Goal: Communication & Community: Answer question/provide support

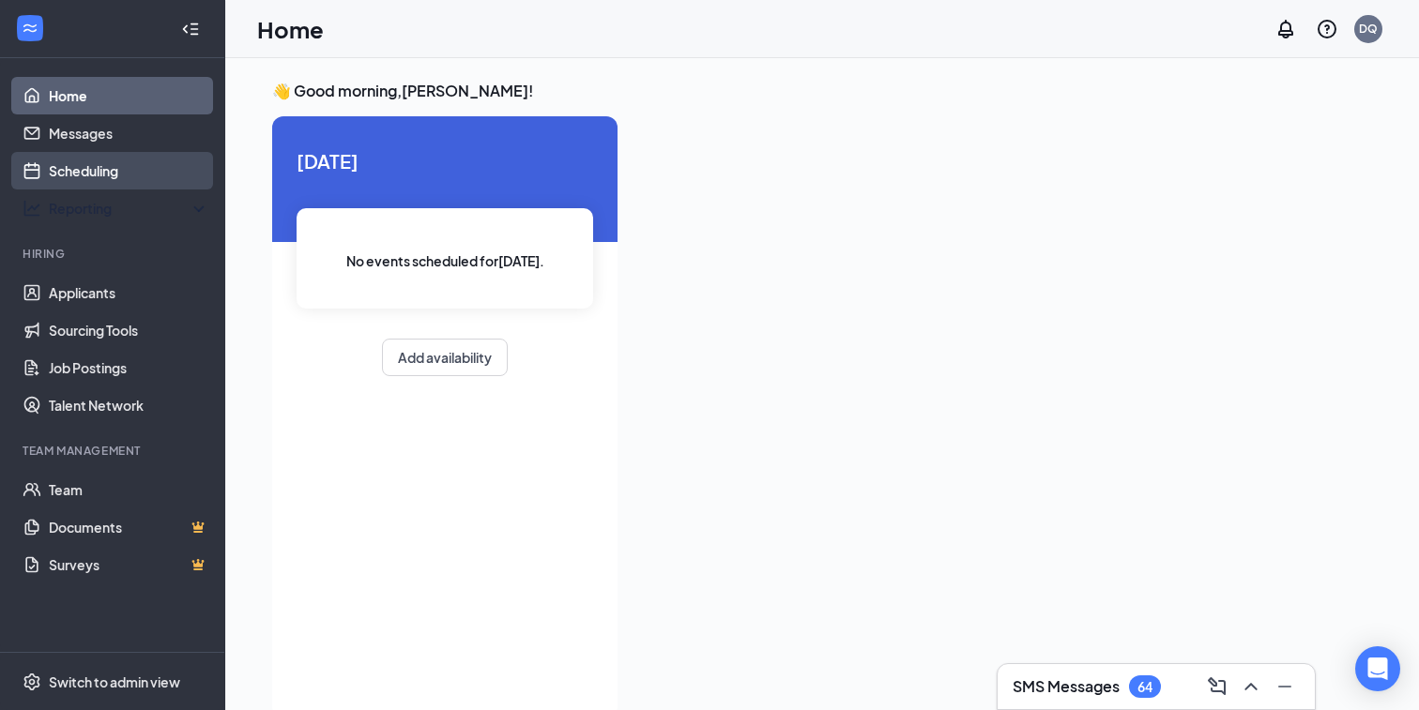
click at [115, 176] on link "Scheduling" at bounding box center [129, 171] width 160 height 38
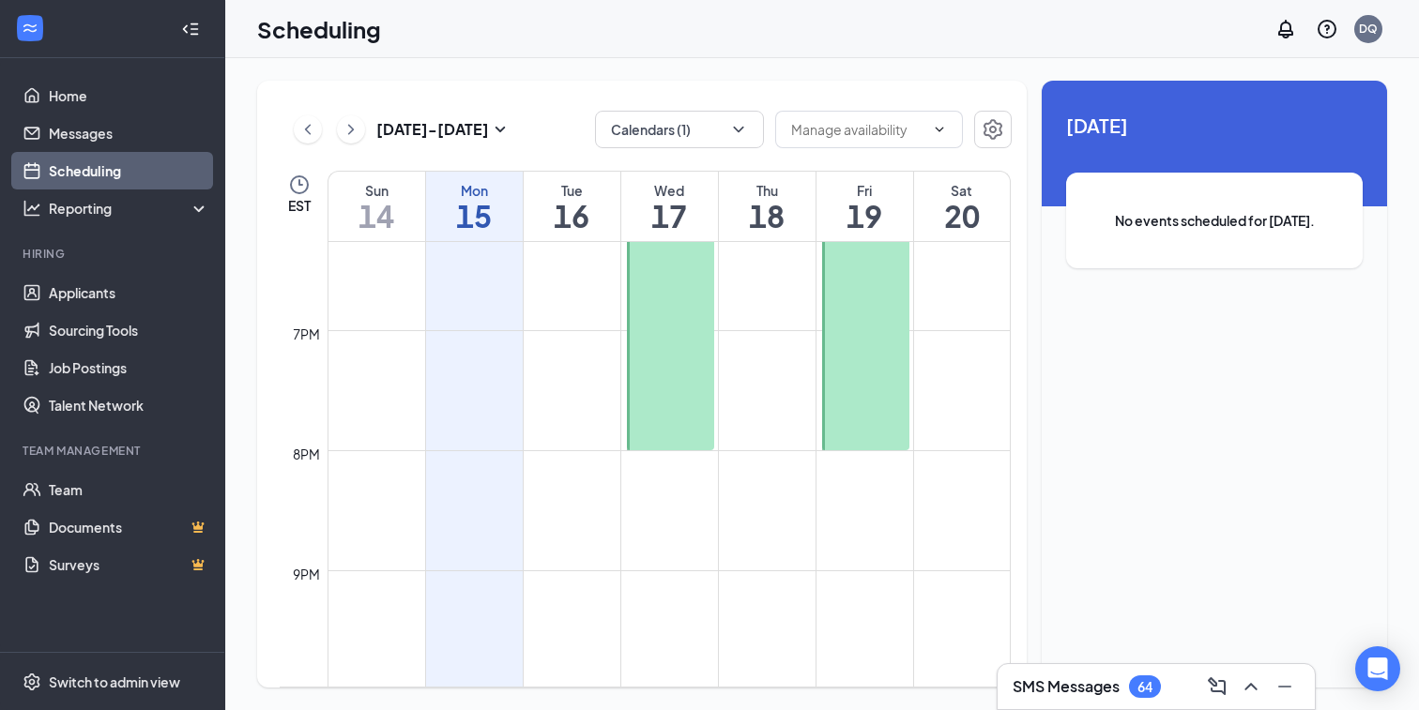
scroll to position [2105, 0]
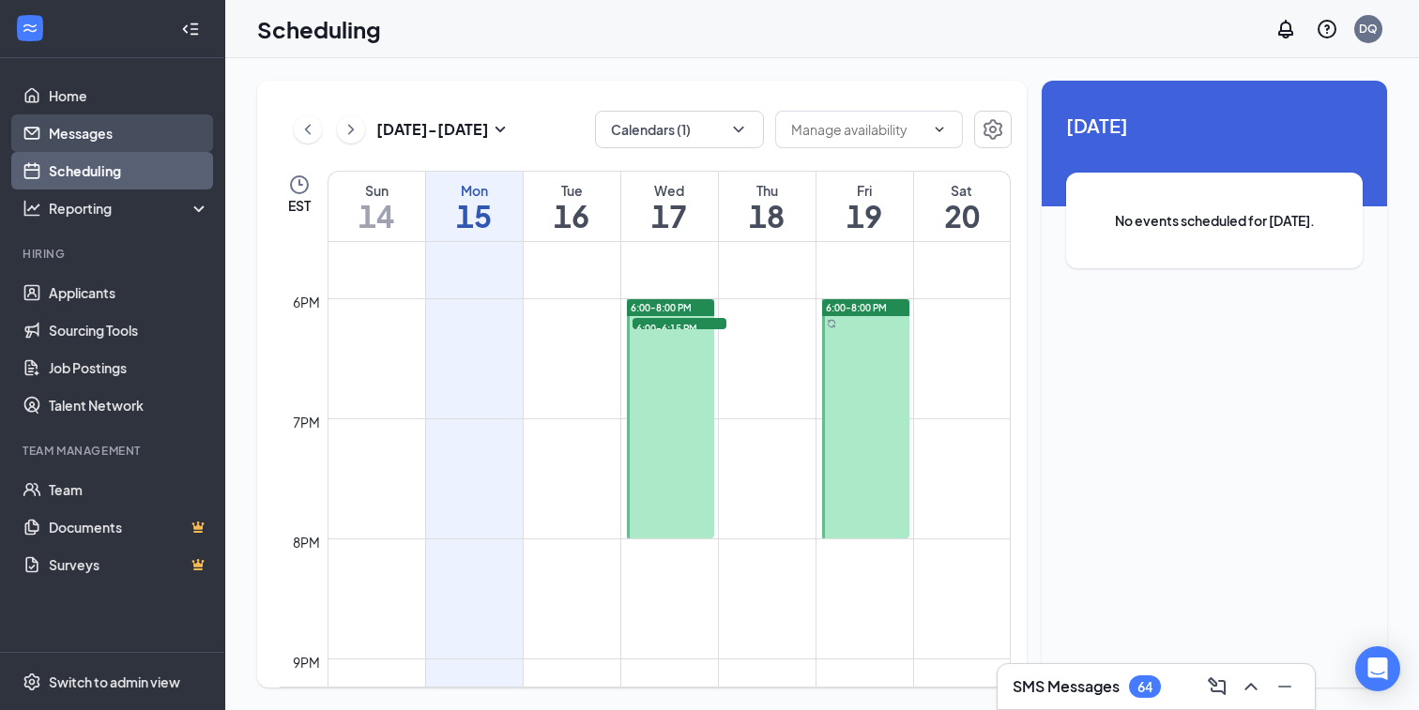
click at [100, 139] on link "Messages" at bounding box center [129, 133] width 160 height 38
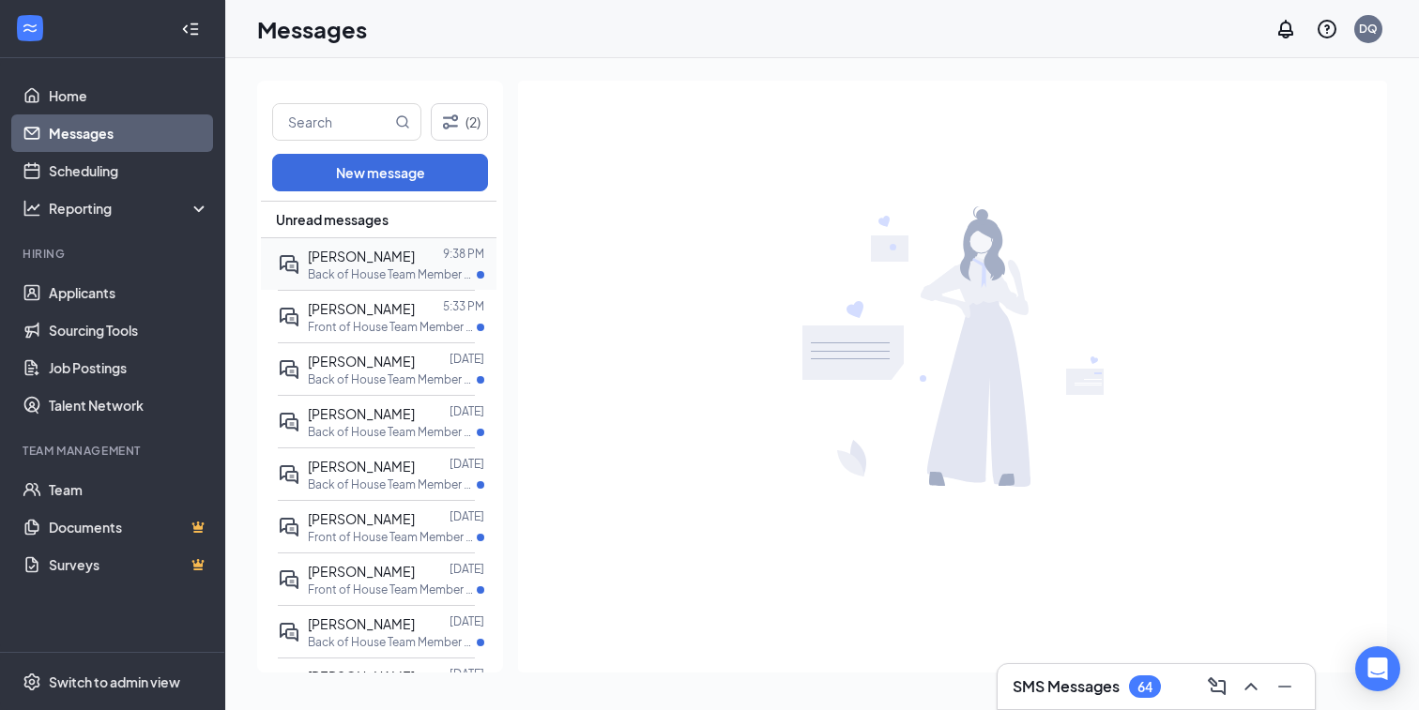
click at [415, 263] on div "[PERSON_NAME]" at bounding box center [361, 256] width 107 height 21
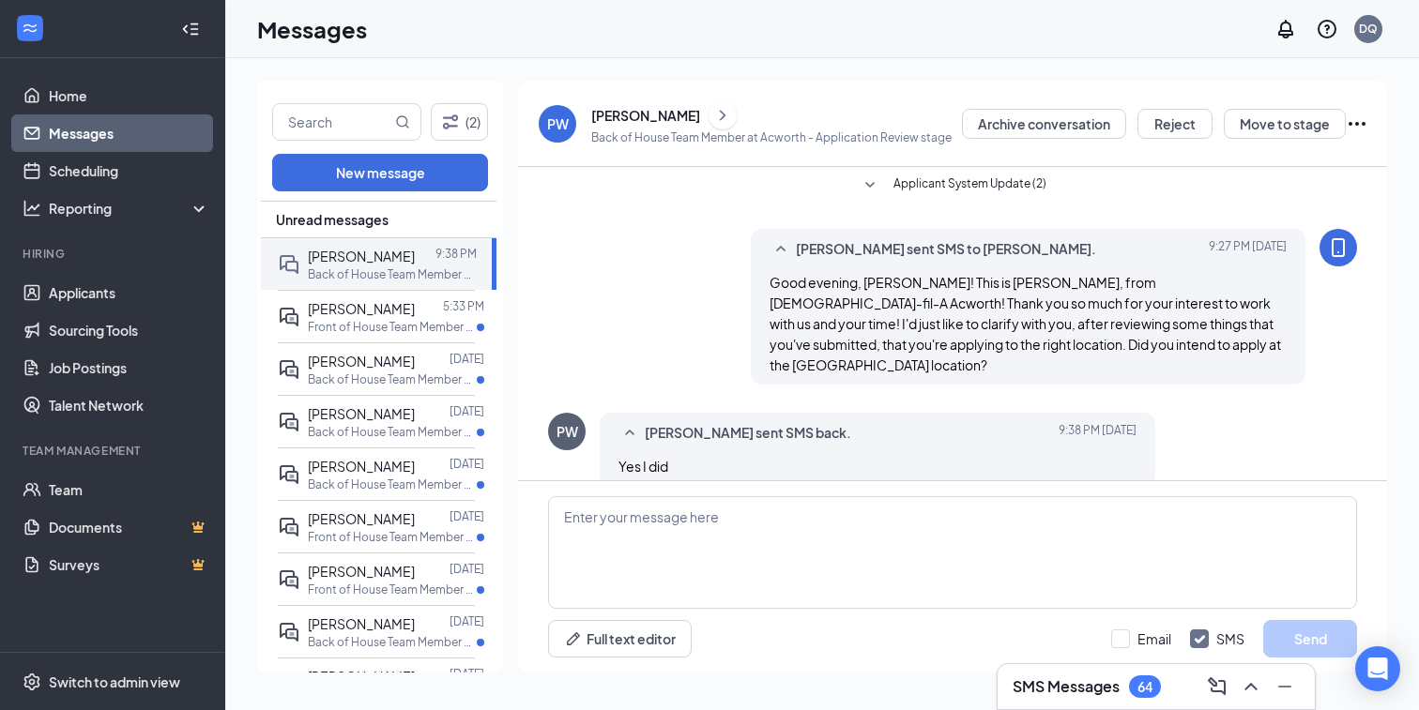
scroll to position [268, 0]
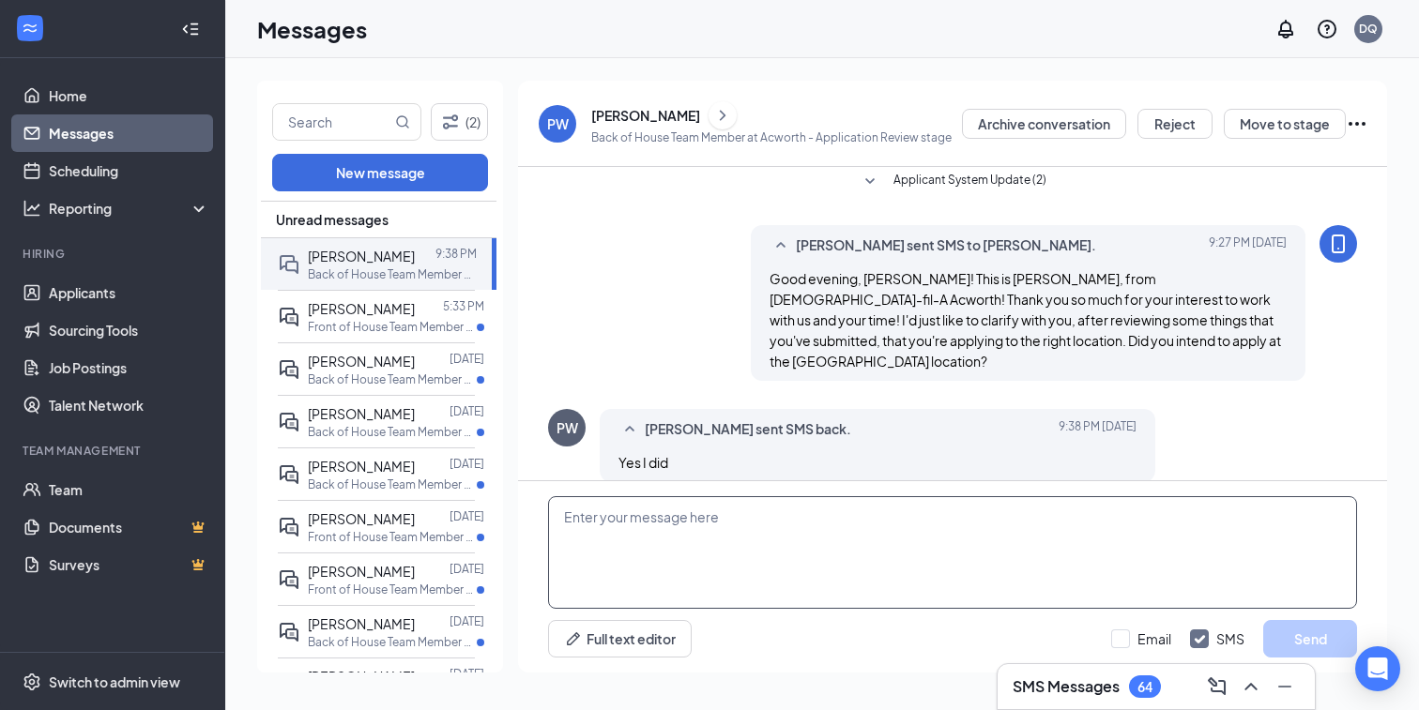
click at [734, 509] on textarea at bounding box center [952, 552] width 809 height 113
type textarea "U"
drag, startPoint x: 646, startPoint y: 513, endPoint x: 817, endPoint y: 519, distance: 170.8
click at [817, 519] on textarea "Understood! This is unfortunately" at bounding box center [952, 552] width 809 height 113
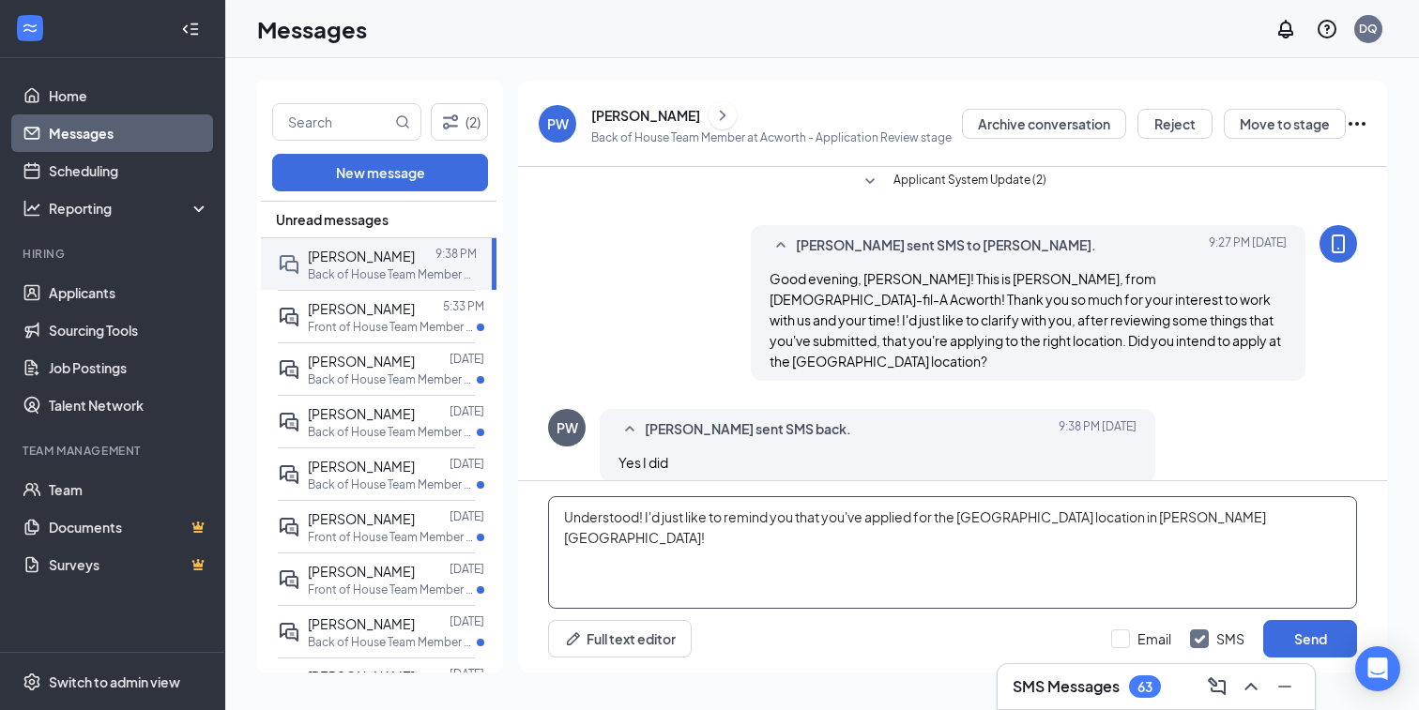
click at [693, 510] on textarea "Understood! I'd just like to remind you that you've applied for the [GEOGRAPHIC…" at bounding box center [952, 552] width 809 height 113
click at [645, 515] on textarea "Understood! I'd just like to remind you that you've applied for the [GEOGRAPHIC…" at bounding box center [952, 552] width 809 height 113
drag, startPoint x: 718, startPoint y: 515, endPoint x: 648, endPoint y: 514, distance: 69.4
click at [648, 514] on textarea "Understood! In that case, I'd just like to remind you that you've applied for t…" at bounding box center [952, 552] width 809 height 113
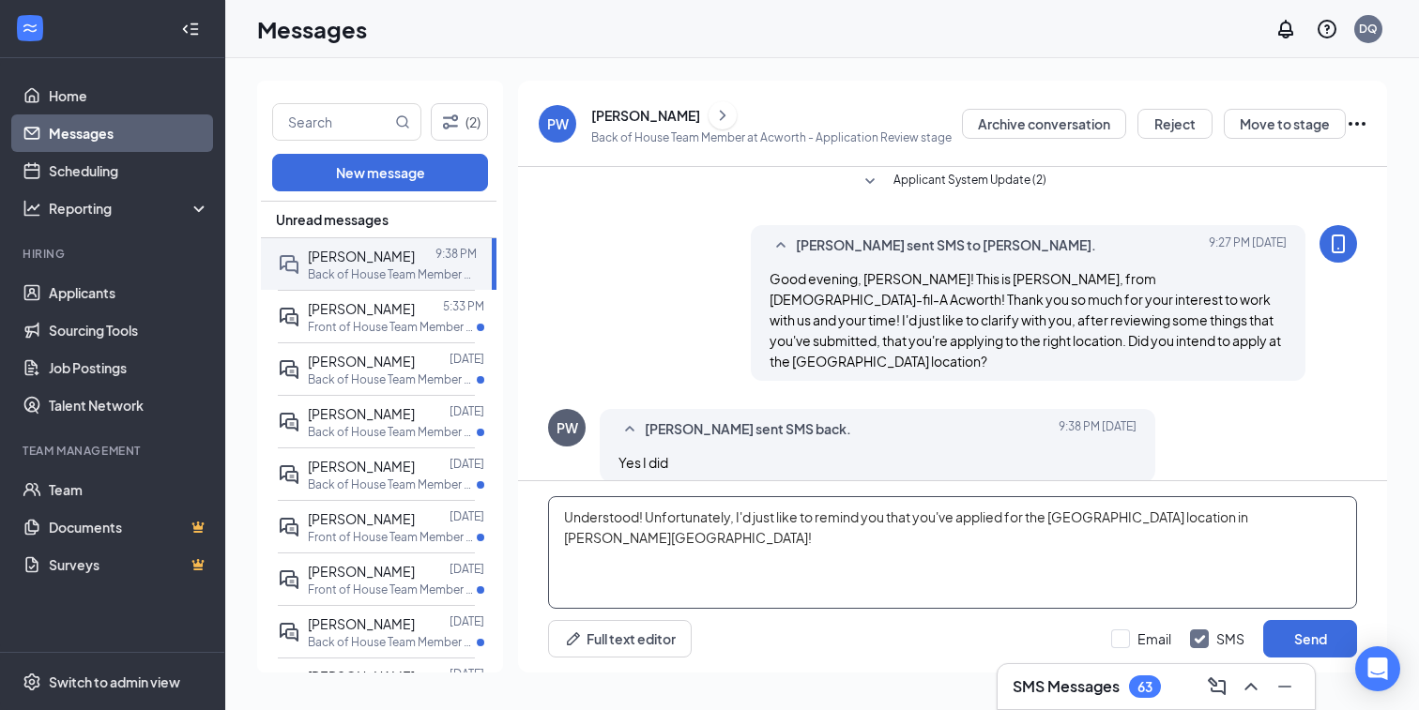
drag, startPoint x: 736, startPoint y: 515, endPoint x: 917, endPoint y: 509, distance: 181.2
click at [917, 509] on textarea "Understood! Unfortunately, I'd just like to remind you that you've applied for …" at bounding box center [952, 552] width 809 height 113
click at [1097, 522] on textarea "Understood! Unfortunately, you've applied for the [GEOGRAPHIC_DATA] location in…" at bounding box center [952, 552] width 809 height 113
type textarea "Understood! Unfortunately, you've applied for the [GEOGRAPHIC_DATA] location in…"
